Goal: Information Seeking & Learning: Learn about a topic

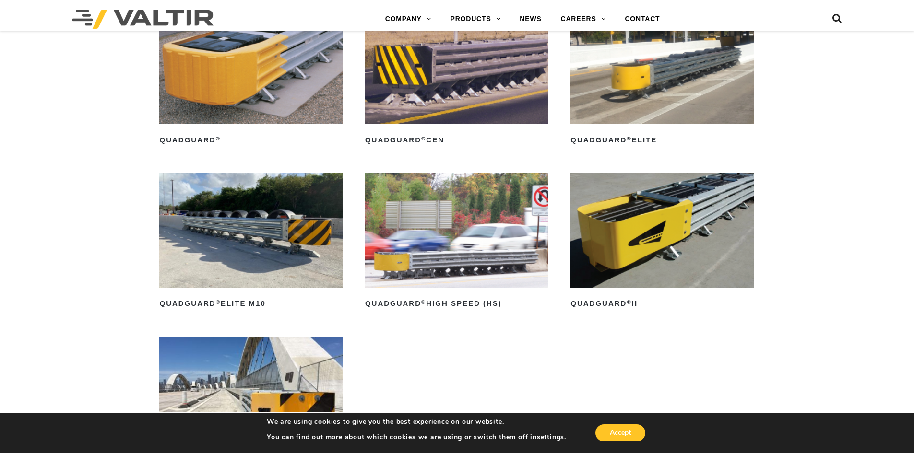
scroll to position [672, 0]
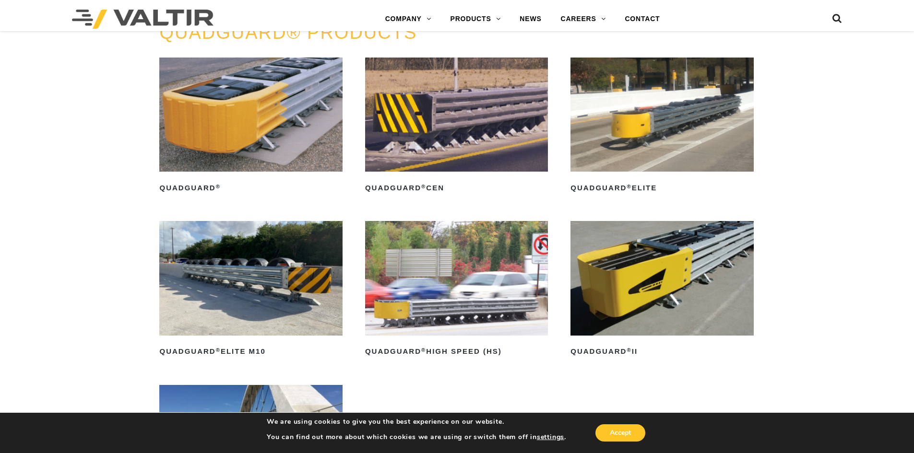
click at [273, 146] on img at bounding box center [250, 115] width 183 height 114
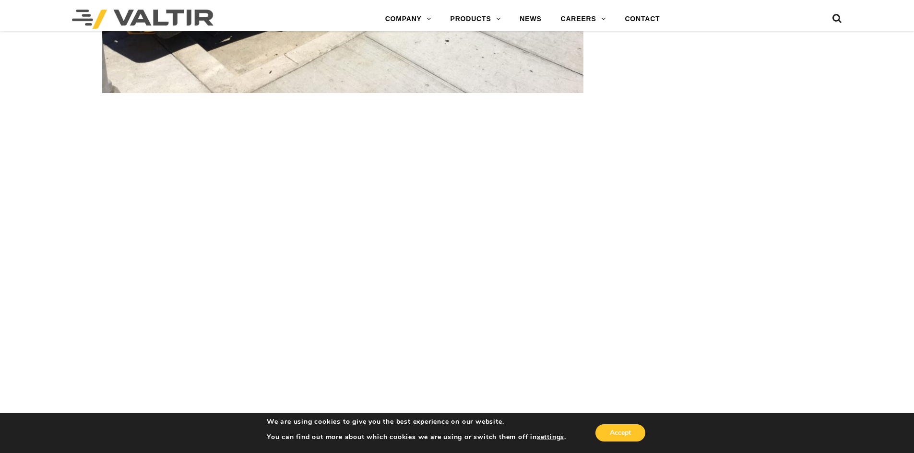
scroll to position [2111, 0]
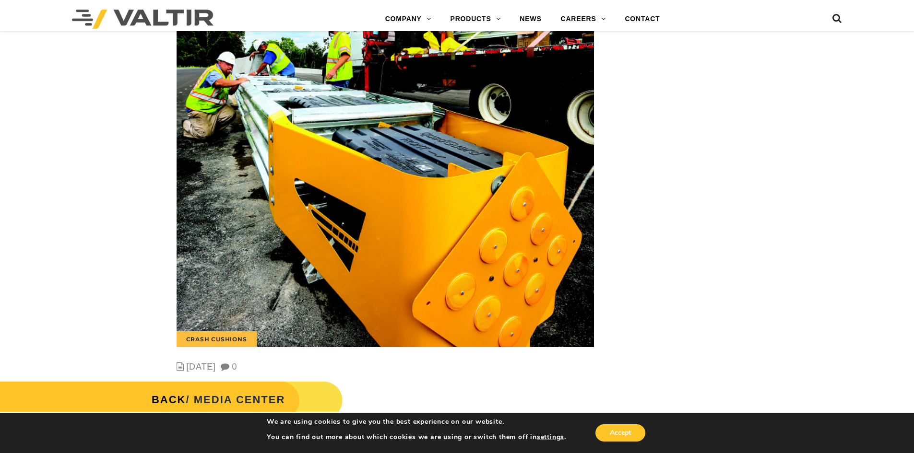
scroll to position [2158, 0]
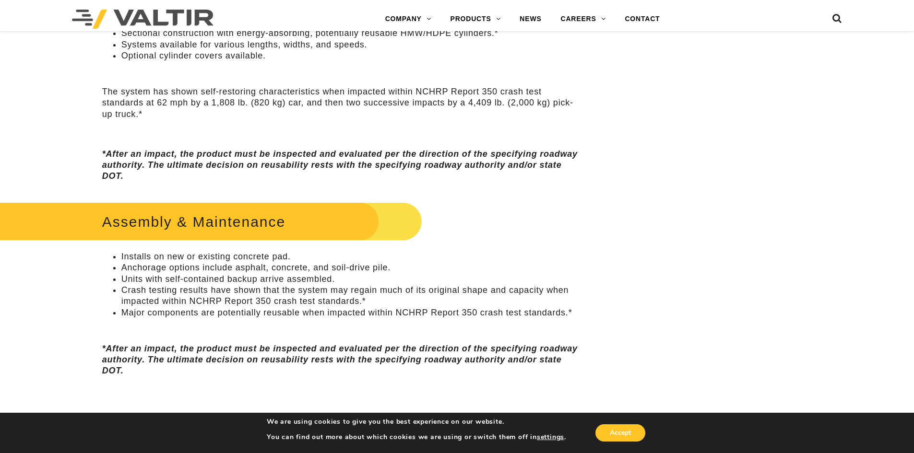
scroll to position [624, 0]
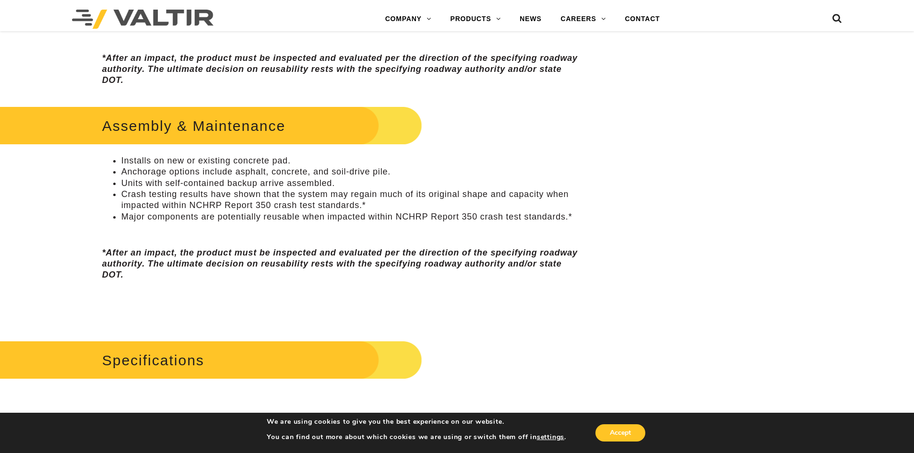
click at [278, 162] on li "Installs on new or existing concrete pad." at bounding box center [352, 160] width 462 height 11
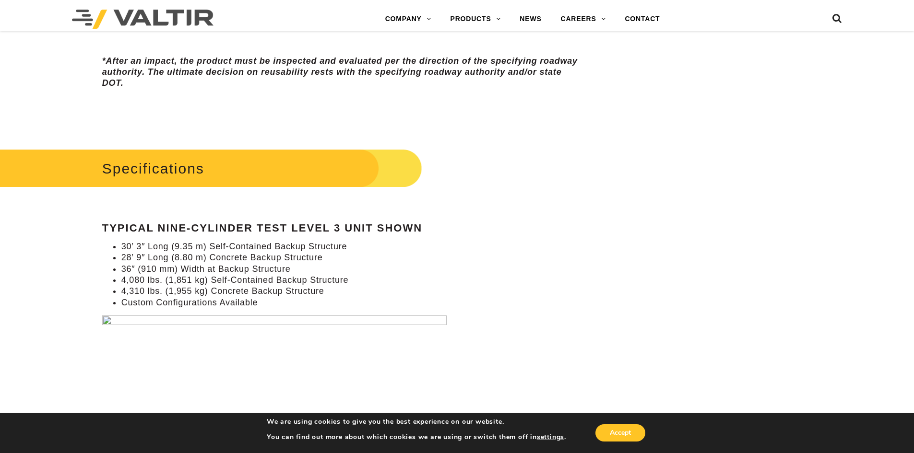
scroll to position [1199, 0]
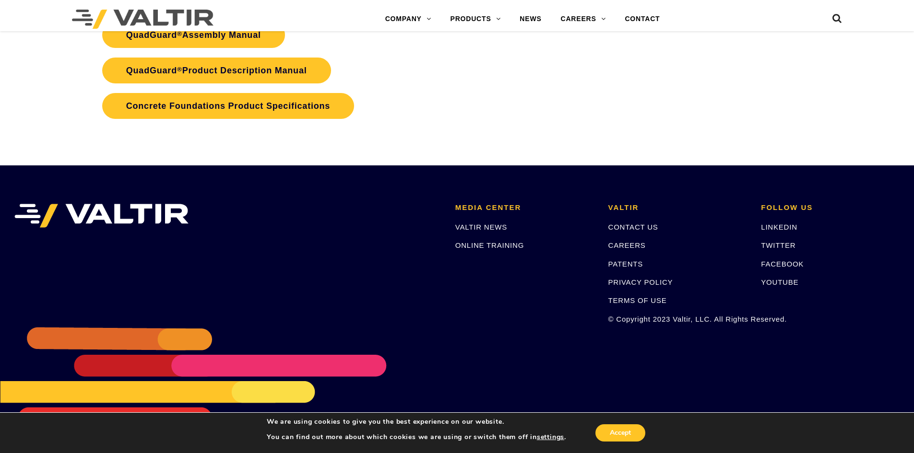
scroll to position [1967, 0]
